Goal: Check status: Check status

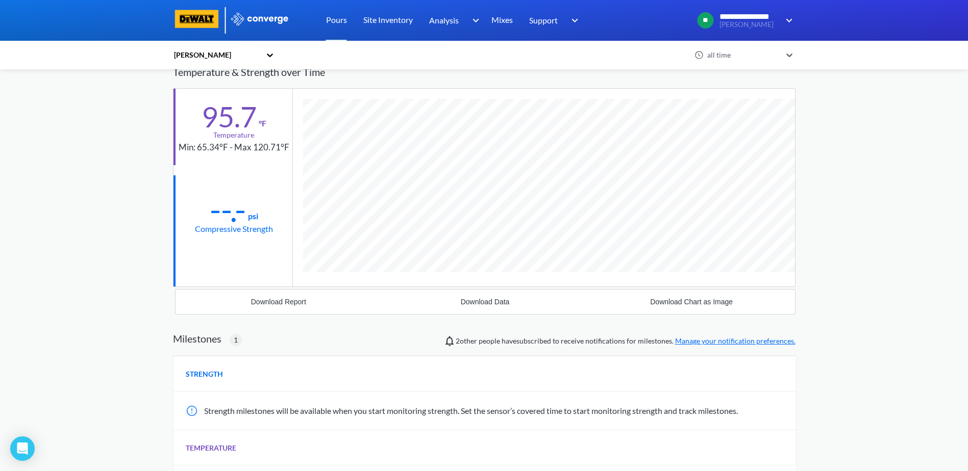
scroll to position [607, 622]
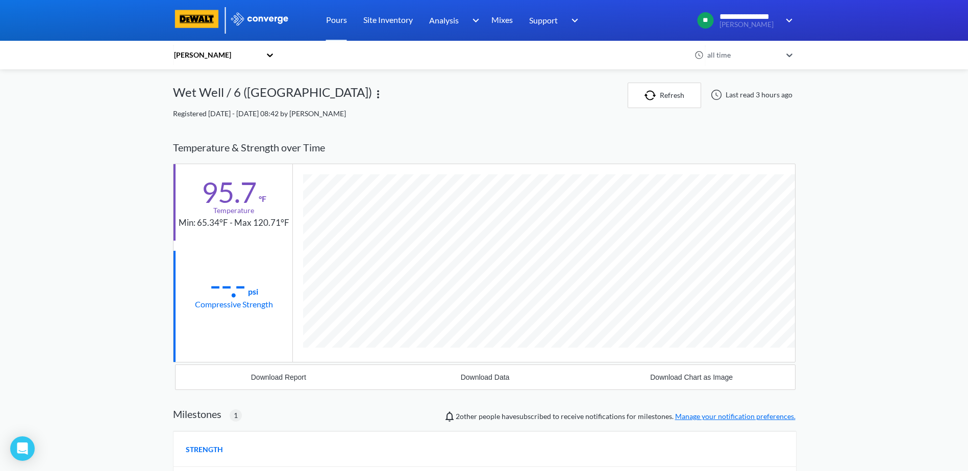
scroll to position [607, 622]
click at [682, 96] on button "Refresh" at bounding box center [663, 96] width 73 height 26
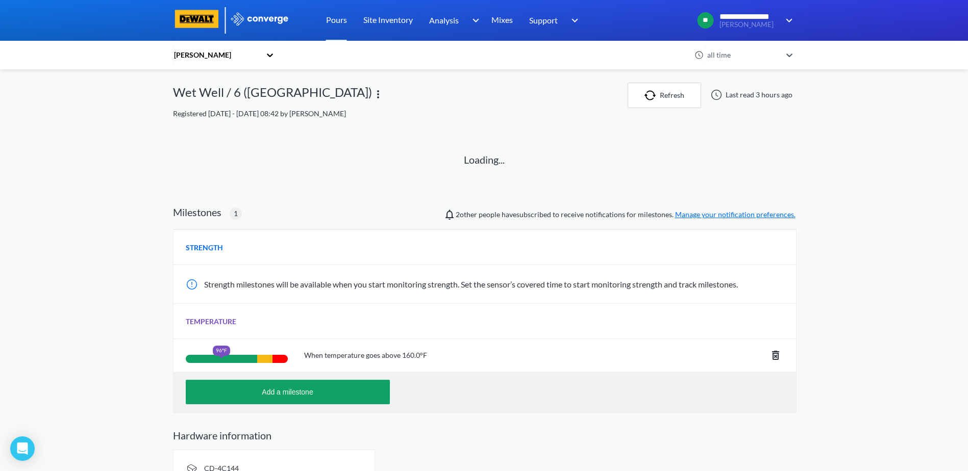
click at [190, 67] on div "[PERSON_NAME] all time" at bounding box center [484, 55] width 968 height 29
click at [209, 60] on div "[PERSON_NAME]" at bounding box center [217, 54] width 88 height 11
click at [216, 89] on div "[PERSON_NAME]" at bounding box center [224, 82] width 102 height 19
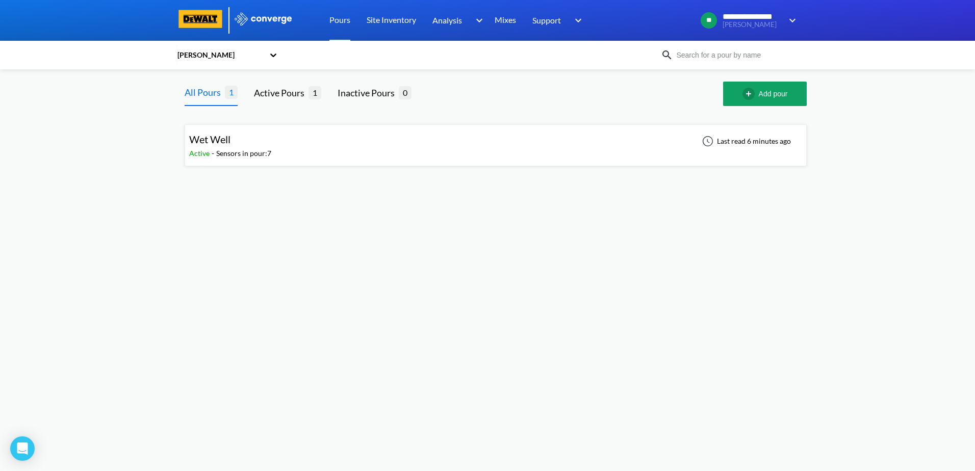
click at [280, 156] on div "Wet Well Active - Sensors in pour: 7 Last read 6 minutes ago" at bounding box center [495, 145] width 613 height 33
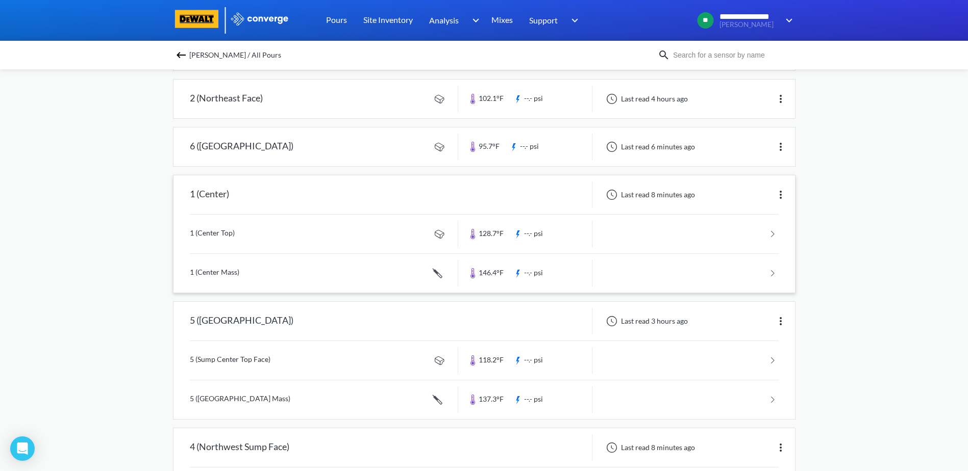
scroll to position [138, 0]
click at [437, 282] on link at bounding box center [484, 274] width 589 height 39
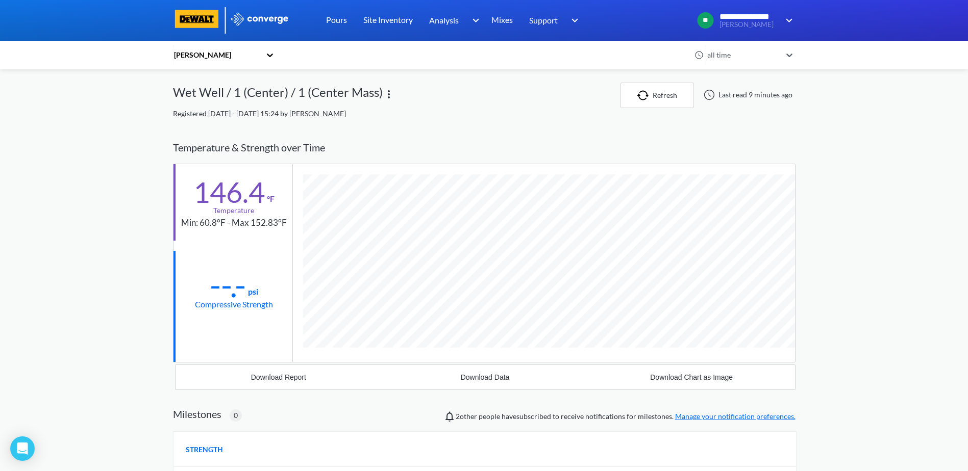
click at [204, 110] on span "Registered [DATE] - [DATE] 15:24 by [PERSON_NAME]" at bounding box center [259, 113] width 173 height 9
click at [223, 68] on div "[PERSON_NAME] all time" at bounding box center [484, 55] width 968 height 29
click at [226, 65] on div "[PERSON_NAME]" at bounding box center [219, 54] width 92 height 23
click at [233, 58] on div "[PERSON_NAME]" at bounding box center [217, 54] width 88 height 11
click at [225, 63] on div "[PERSON_NAME]" at bounding box center [219, 54] width 92 height 23
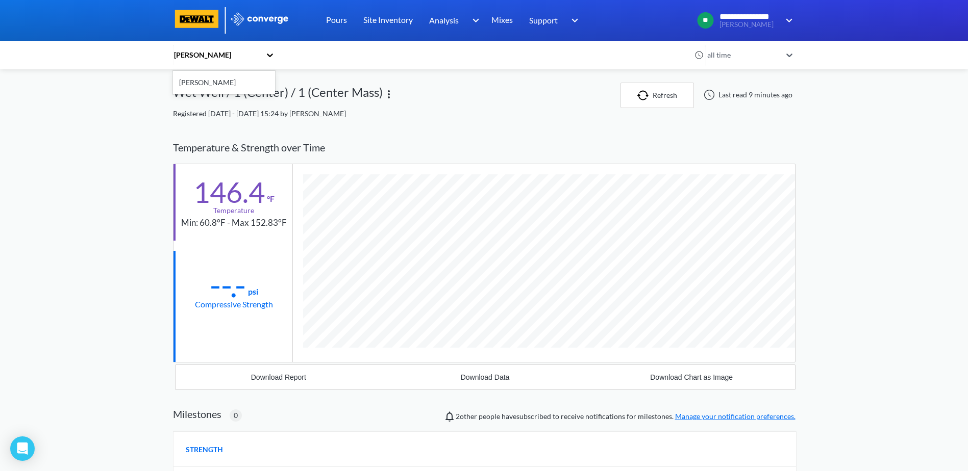
click at [222, 81] on div "[PERSON_NAME]" at bounding box center [224, 82] width 102 height 19
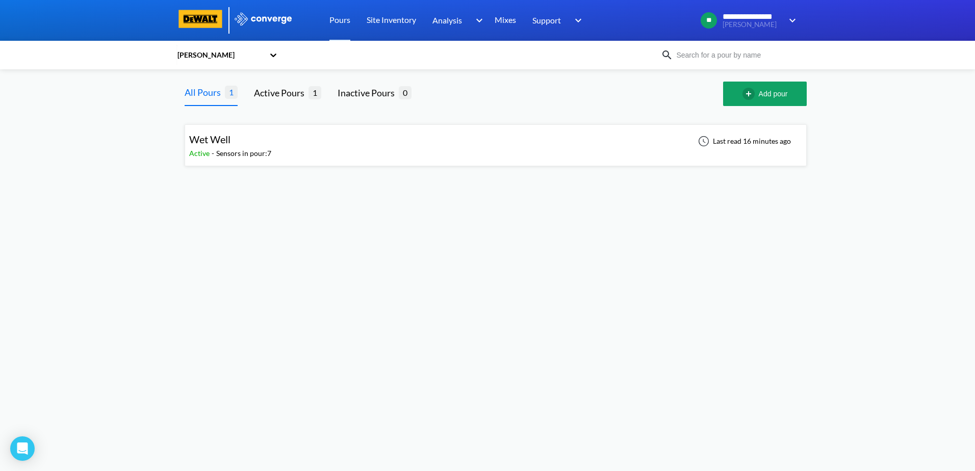
click at [220, 145] on span "Wet Well" at bounding box center [209, 139] width 41 height 12
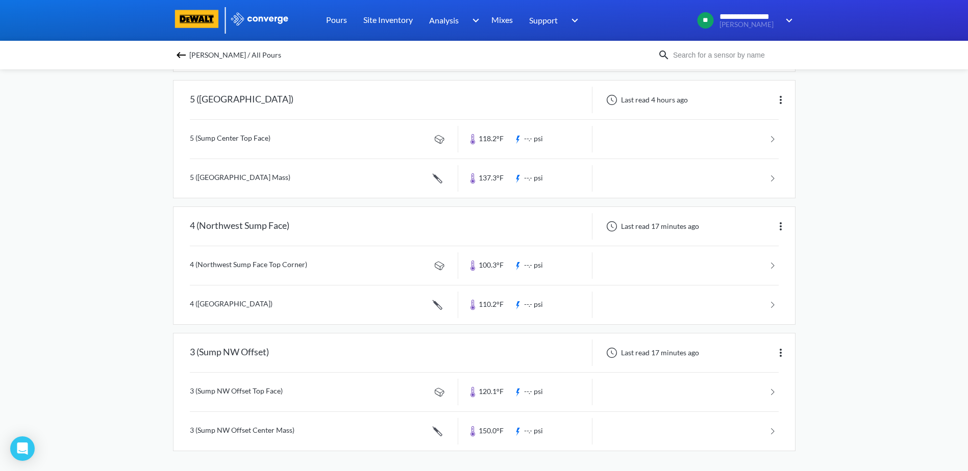
scroll to position [361, 0]
click at [376, 435] on link at bounding box center [484, 431] width 589 height 39
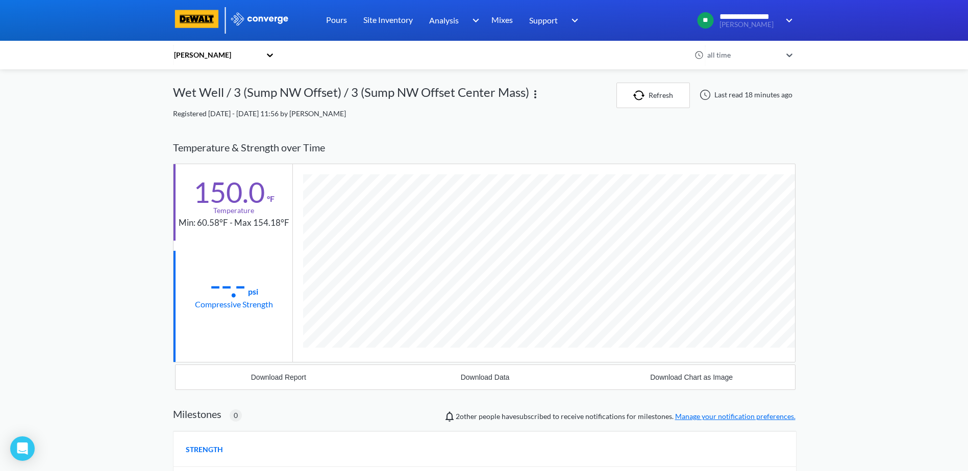
scroll to position [558, 622]
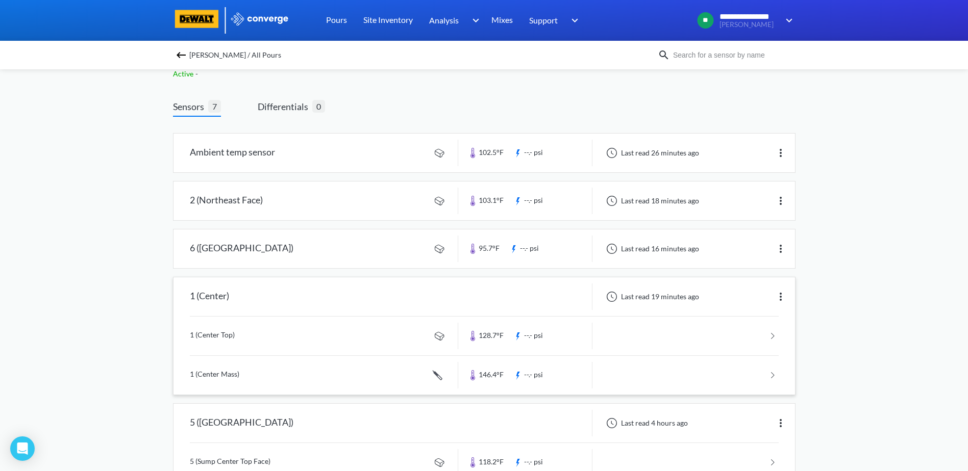
scroll to position [36, 0]
